Goal: Information Seeking & Learning: Learn about a topic

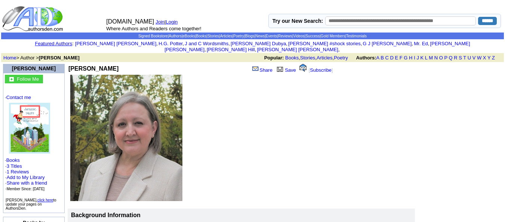
click at [78, 63] on td "Debbie Jackson Share Save [ Subscribe ]" at bounding box center [207, 68] width 278 height 11
drag, startPoint x: 100, startPoint y: 74, endPoint x: 96, endPoint y: 63, distance: 11.9
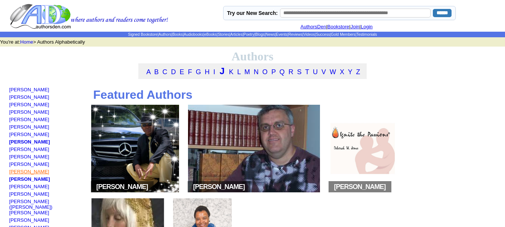
click at [34, 175] on link "Gail L. Jenner" at bounding box center [29, 172] width 40 height 6
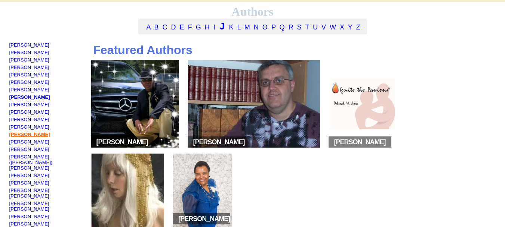
scroll to position [45, 0]
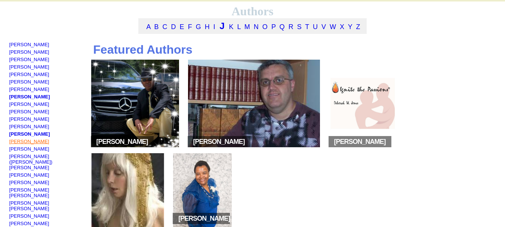
click at [43, 145] on link "Vicky Bowker Jeter" at bounding box center [29, 142] width 40 height 6
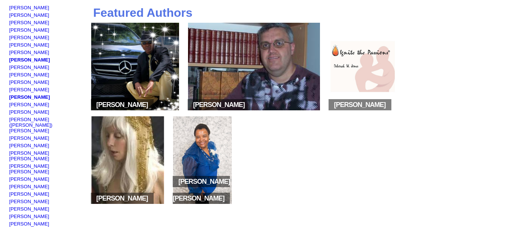
scroll to position [84, 0]
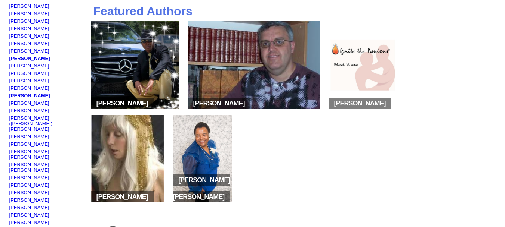
drag, startPoint x: 41, startPoint y: 208, endPoint x: 43, endPoint y: 212, distance: 3.8
click at [43, 227] on link "[PERSON_NAME]" at bounding box center [29, 230] width 41 height 6
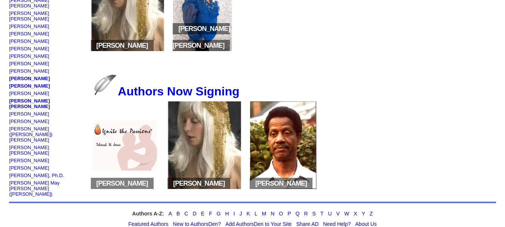
scroll to position [236, 0]
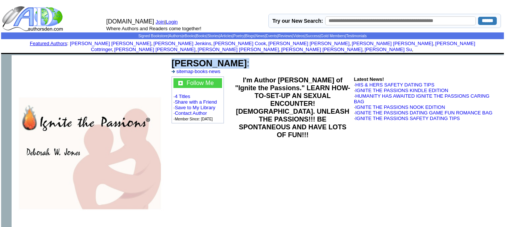
drag, startPoint x: 249, startPoint y: 60, endPoint x: 173, endPoint y: 59, distance: 75.8
click at [173, 59] on font "[PERSON_NAME] :" at bounding box center [210, 63] width 78 height 10
copy font "[PERSON_NAME] :"
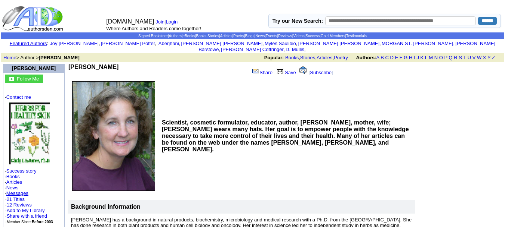
drag, startPoint x: 137, startPoint y: 58, endPoint x: 123, endPoint y: 61, distance: 14.8
click at [123, 63] on td "Cindy L. A. Jones Share Save [ Subscribe ]" at bounding box center [207, 71] width 278 height 16
copy div "Cindy L. A. Jones"
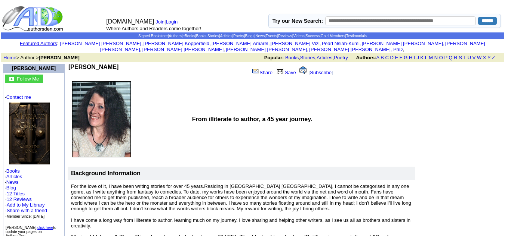
drag, startPoint x: 124, startPoint y: 62, endPoint x: 70, endPoint y: 64, distance: 53.8
click at [70, 64] on td "Christine M Jones" at bounding box center [157, 71] width 178 height 14
copy b "Christine M Jones"
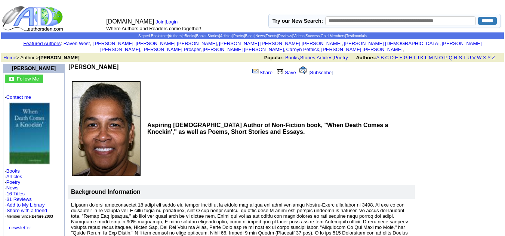
drag, startPoint x: 130, startPoint y: 63, endPoint x: 71, endPoint y: 63, distance: 59.4
click at [71, 64] on td "[PERSON_NAME]" at bounding box center [157, 71] width 178 height 14
copy b "[PERSON_NAME]"
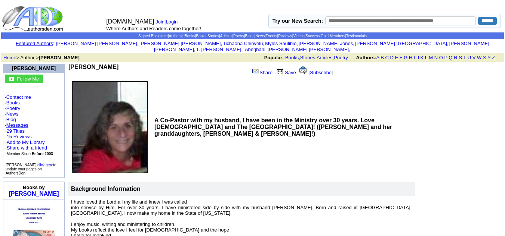
drag, startPoint x: 148, startPoint y: 61, endPoint x: 83, endPoint y: 58, distance: 65.1
click at [83, 63] on td "[PERSON_NAME] Share Save [ Subscribe ]" at bounding box center [207, 71] width 278 height 16
copy div "[PERSON_NAME]"
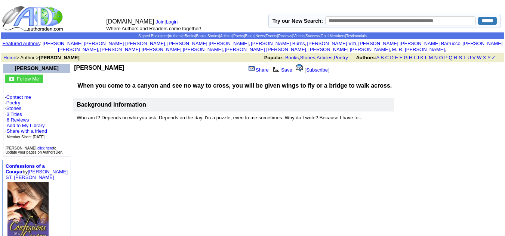
drag, startPoint x: 130, startPoint y: 60, endPoint x: 74, endPoint y: 62, distance: 56.5
click at [74, 64] on td "Sandy M Johnson" at bounding box center [158, 72] width 168 height 16
copy b "Sandy M Johnson"
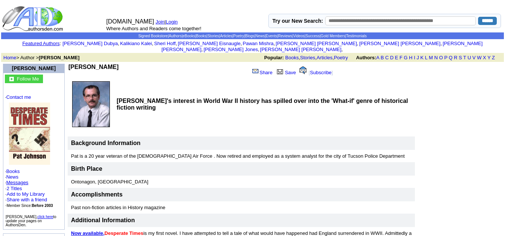
drag, startPoint x: 109, startPoint y: 62, endPoint x: 72, endPoint y: 62, distance: 37.4
click at [72, 64] on td "[PERSON_NAME]" at bounding box center [157, 71] width 178 height 14
copy b "[PERSON_NAME]"
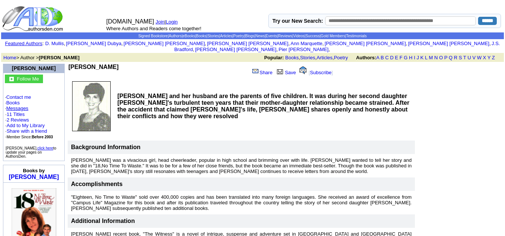
drag, startPoint x: 133, startPoint y: 62, endPoint x: 71, endPoint y: 63, distance: 62.0
click at [71, 64] on td "[PERSON_NAME]" at bounding box center [157, 71] width 178 height 14
drag, startPoint x: 130, startPoint y: 62, endPoint x: 71, endPoint y: 62, distance: 59.0
click at [71, 64] on td "Margaret E Johnson" at bounding box center [157, 71] width 178 height 14
copy b "Margaret E Johnson"
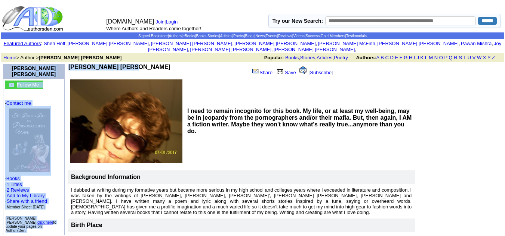
drag, startPoint x: 130, startPoint y: 60, endPoint x: 65, endPoint y: 63, distance: 65.4
click at [65, 63] on tbody "J. Carol Johnson Follow Me · Contact me · Books · 1 Titles · 2 Reviews · Add to…" at bounding box center [252, 225] width 502 height 326
copy tbody "J. Carol Johnson Follow Me · Contact me · Books · 1 Titles · 2 Reviews · Add to…"
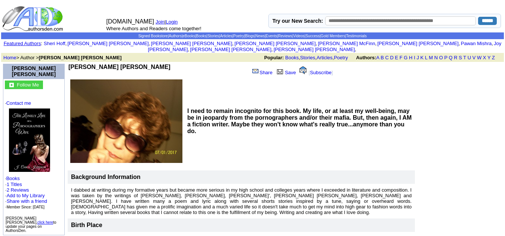
click at [237, 82] on td "I need to remain incognito for this book. My life, or at least my well-being, m…" at bounding box center [300, 121] width 230 height 85
drag, startPoint x: 127, startPoint y: 61, endPoint x: 72, endPoint y: 63, distance: 54.6
click at [72, 64] on td "[PERSON_NAME] [PERSON_NAME]" at bounding box center [157, 71] width 178 height 14
copy b "[PERSON_NAME] [PERSON_NAME]"
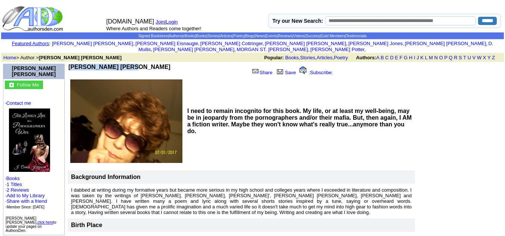
drag, startPoint x: 0, startPoint y: 0, endPoint x: 70, endPoint y: 64, distance: 94.7
click at [70, 64] on td "[PERSON_NAME] [PERSON_NAME]" at bounding box center [157, 71] width 178 height 14
click at [196, 87] on td "I need to remain incognito for this book. My life, or at least my well-being, m…" at bounding box center [300, 121] width 230 height 85
drag, startPoint x: 120, startPoint y: 62, endPoint x: 69, endPoint y: 60, distance: 51.2
click at [69, 64] on b "[PERSON_NAME] [PERSON_NAME]" at bounding box center [119, 67] width 102 height 6
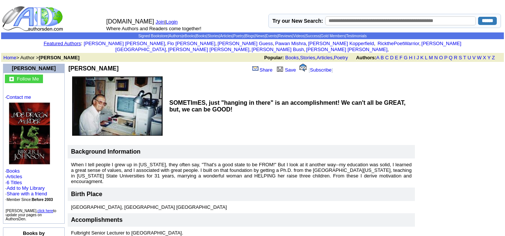
drag, startPoint x: 125, startPoint y: 61, endPoint x: 69, endPoint y: 66, distance: 55.9
click at [69, 66] on td "Birger L Johnson" at bounding box center [116, 68] width 97 height 9
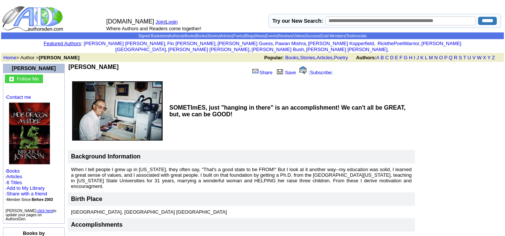
copy b "Birger L Johnson"
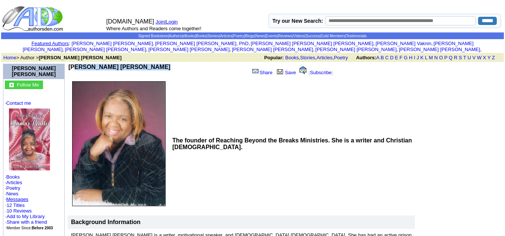
drag, startPoint x: 152, startPoint y: 59, endPoint x: 72, endPoint y: 61, distance: 79.6
click at [72, 64] on td "Charlotte Russell Johnson" at bounding box center [157, 71] width 178 height 14
click at [72, 64] on b "Charlotte Russell Johnson" at bounding box center [119, 67] width 102 height 6
drag, startPoint x: 151, startPoint y: 62, endPoint x: 71, endPoint y: 62, distance: 79.9
click at [71, 64] on td "Charlotte Russell Johnson" at bounding box center [157, 71] width 178 height 14
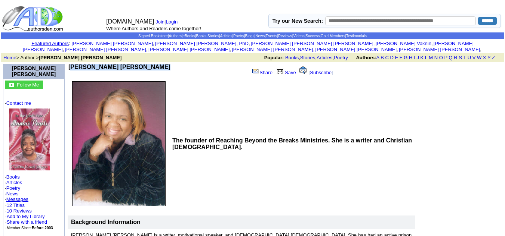
copy b "Charlotte Russell Johnson"
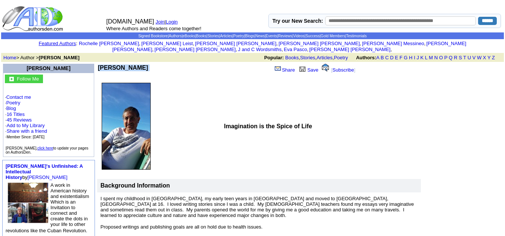
drag, startPoint x: 90, startPoint y: 66, endPoint x: 69, endPoint y: 65, distance: 20.6
click at [98, 65] on td "[PERSON_NAME]" at bounding box center [182, 72] width 168 height 16
click at [101, 65] on b "Ashiff Jivraj" at bounding box center [123, 68] width 50 height 6
drag, startPoint x: 107, startPoint y: 59, endPoint x: 70, endPoint y: 61, distance: 37.4
click at [98, 64] on td "Ashiff Jivraj" at bounding box center [182, 72] width 168 height 16
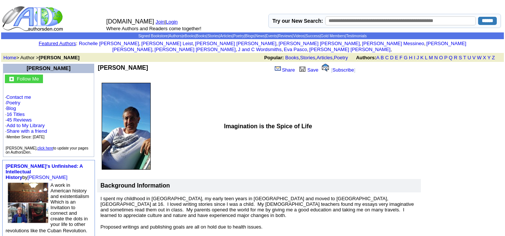
copy b "Ashiff Jivraj"
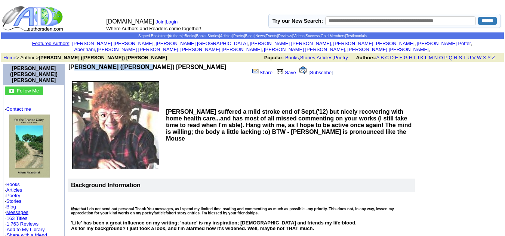
drag, startPoint x: 129, startPoint y: 60, endPoint x: 72, endPoint y: 62, distance: 56.8
click at [72, 64] on b "[PERSON_NAME] ([PERSON_NAME]) [PERSON_NAME]" at bounding box center [147, 67] width 158 height 6
copy b "[PERSON_NAME] ([PERSON_NAME]) [PERSON_NAME]"
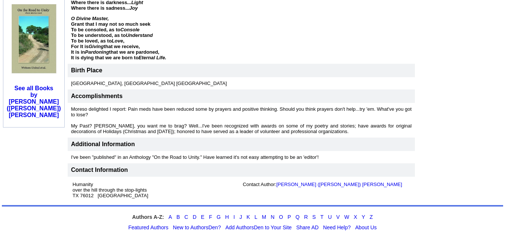
scroll to position [313, 0]
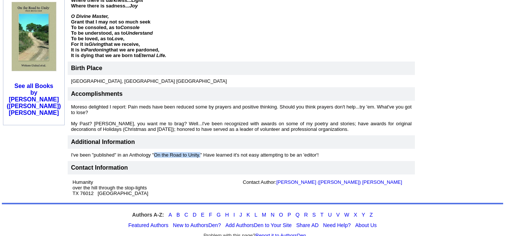
drag, startPoint x: 200, startPoint y: 150, endPoint x: 154, endPoint y: 149, distance: 46.3
click at [154, 152] on font "I've been "published" in an Anthology "On the Road to Unity." Have learned it's…" at bounding box center [195, 155] width 248 height 6
copy font "On the Road to Unity."
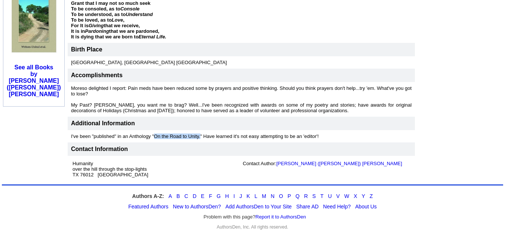
scroll to position [332, 0]
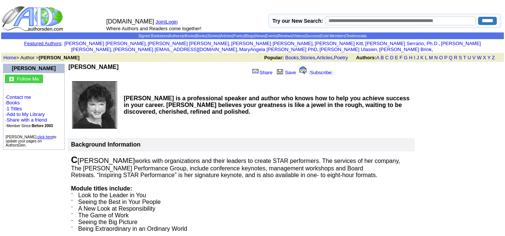
drag, startPoint x: 132, startPoint y: 61, endPoint x: 71, endPoint y: 65, distance: 61.0
click at [71, 65] on td "[PERSON_NAME]" at bounding box center [157, 71] width 178 height 14
copy b "Catherine S. Jewell"
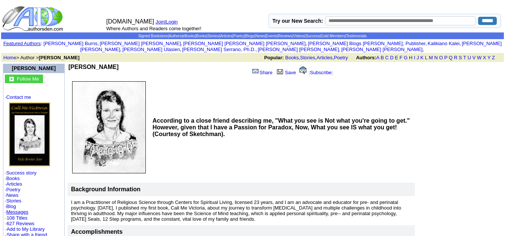
drag, startPoint x: 129, startPoint y: 62, endPoint x: 73, endPoint y: 62, distance: 56.4
click at [73, 64] on td "Vicky Bowker Jeter" at bounding box center [157, 71] width 178 height 14
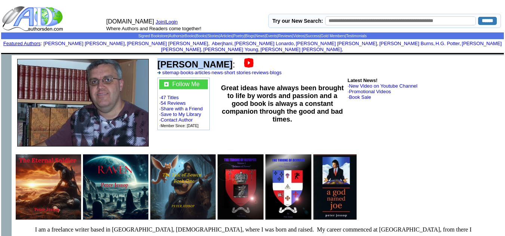
drag, startPoint x: 213, startPoint y: 58, endPoint x: 154, endPoint y: 59, distance: 58.7
click at [154, 59] on td "[PERSON_NAME] : sitemap · books · articles · news · short stories · reviews · b…" at bounding box center [328, 102] width 349 height 95
copy td "[PERSON_NAME]"
